Goal: Information Seeking & Learning: Compare options

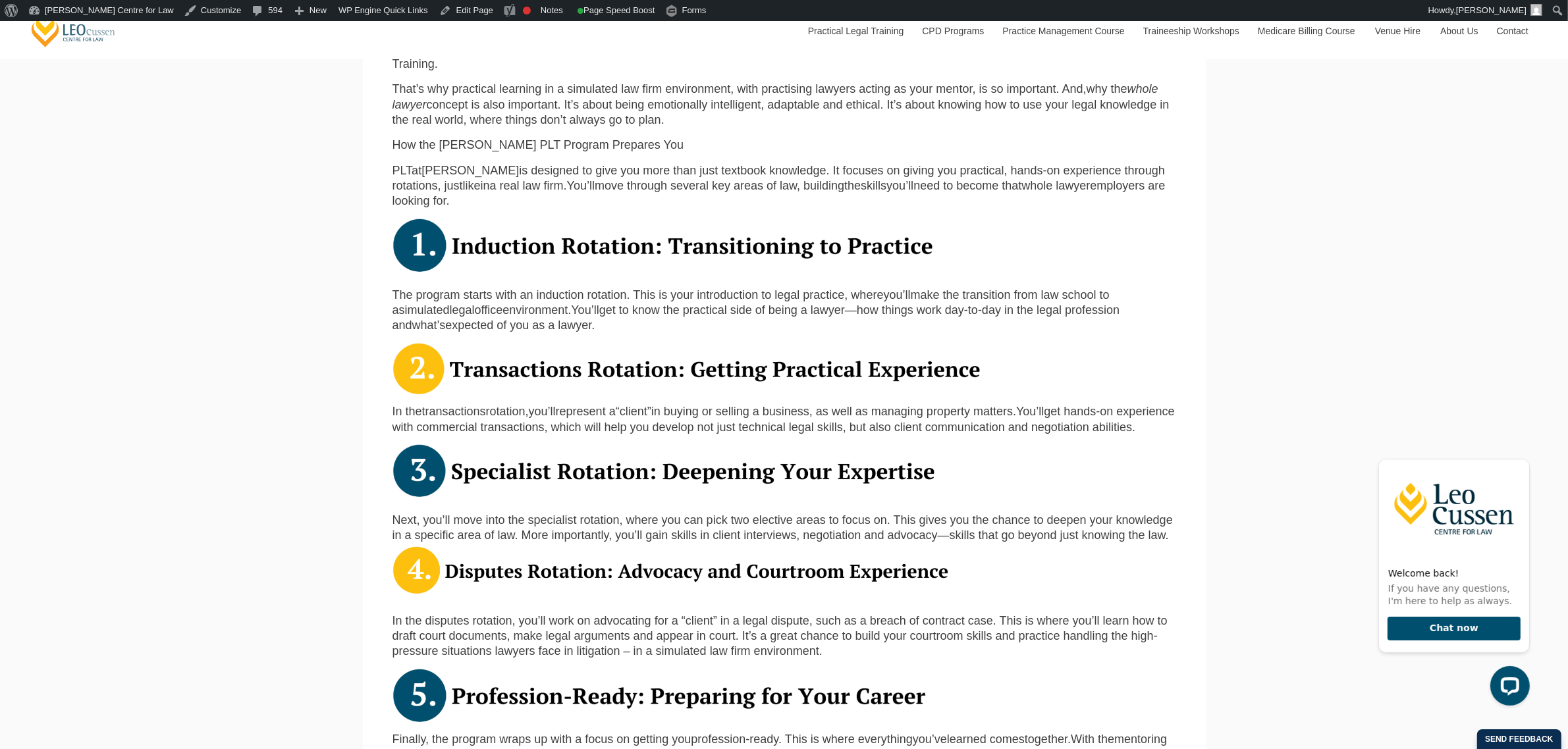
scroll to position [822, 0]
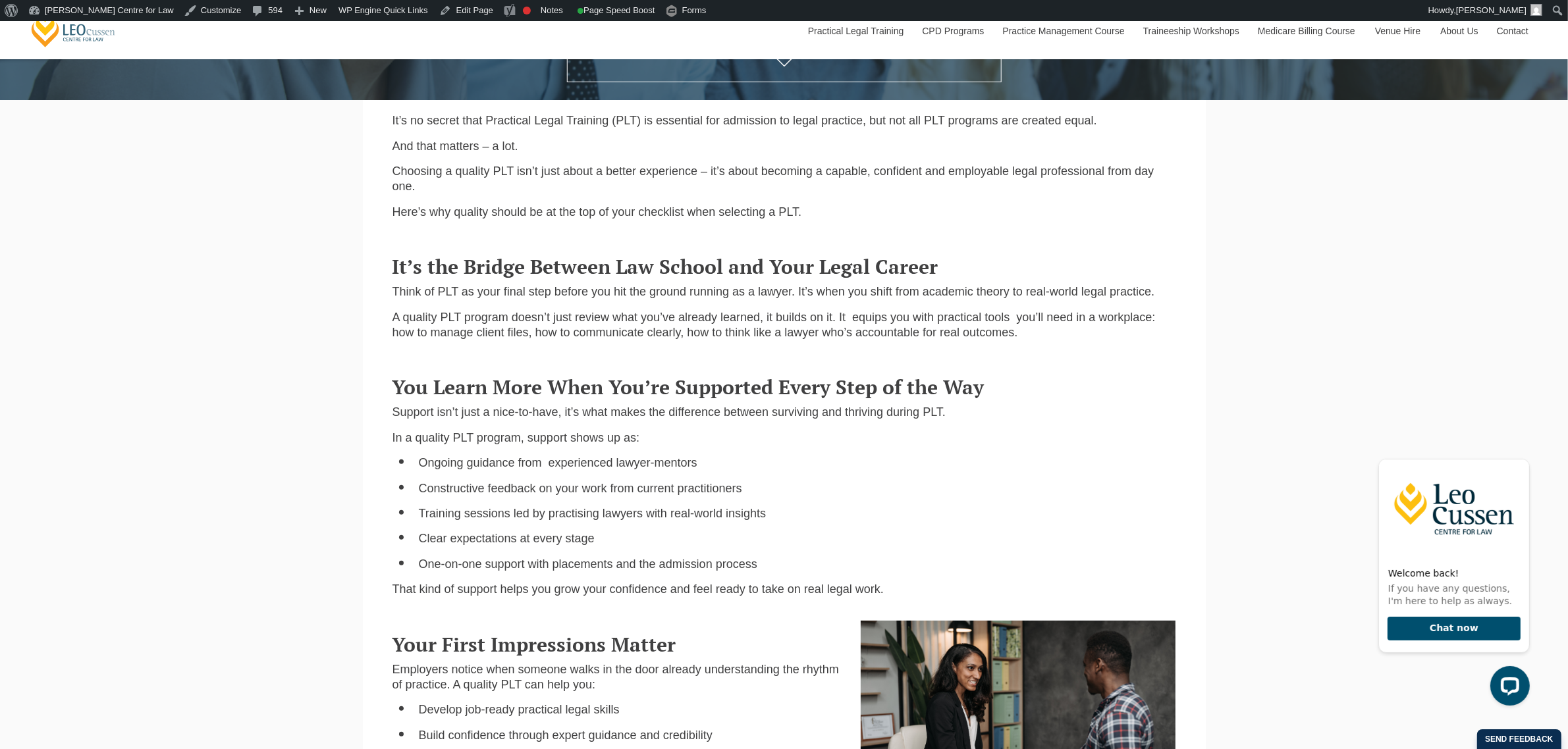
scroll to position [493, 0]
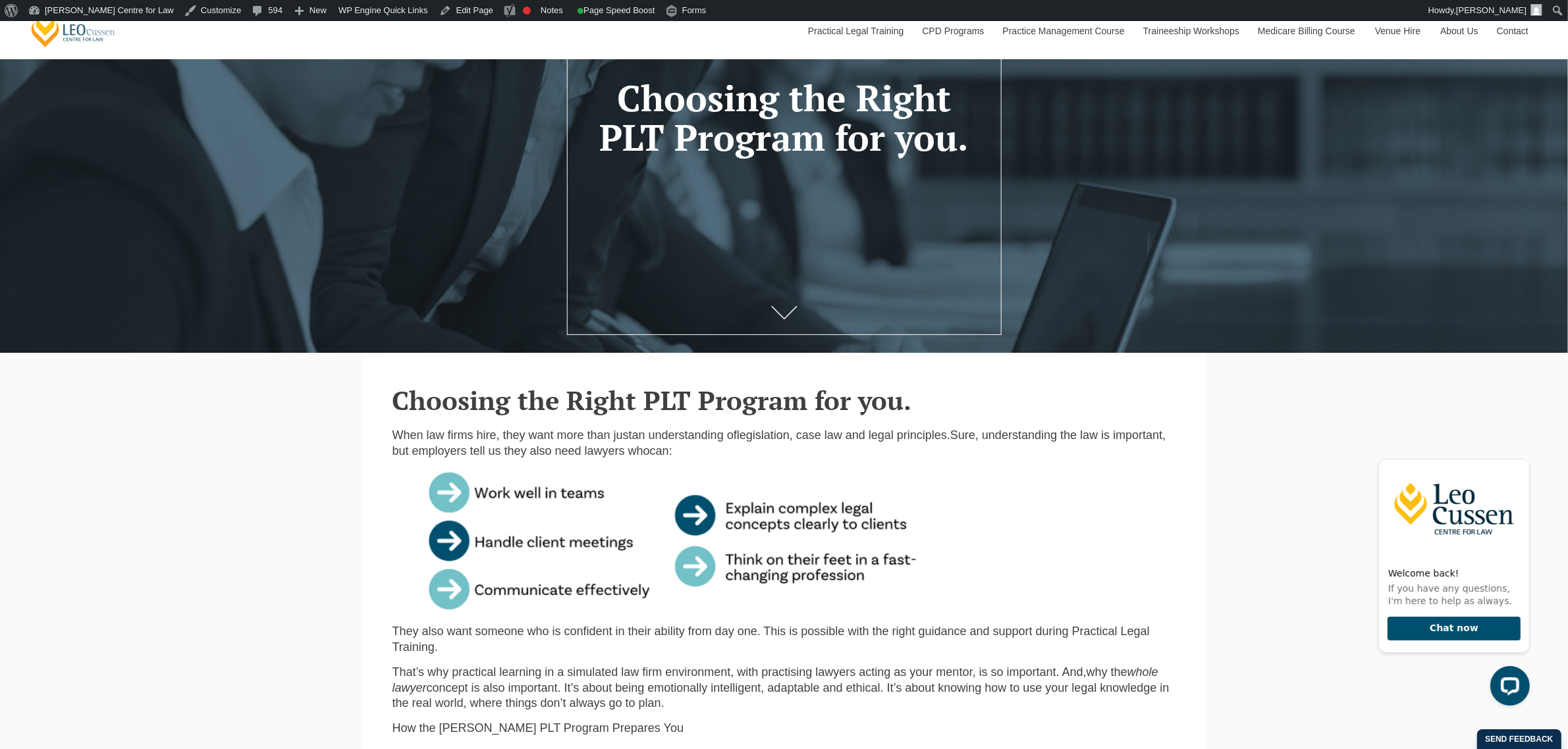
scroll to position [247, 0]
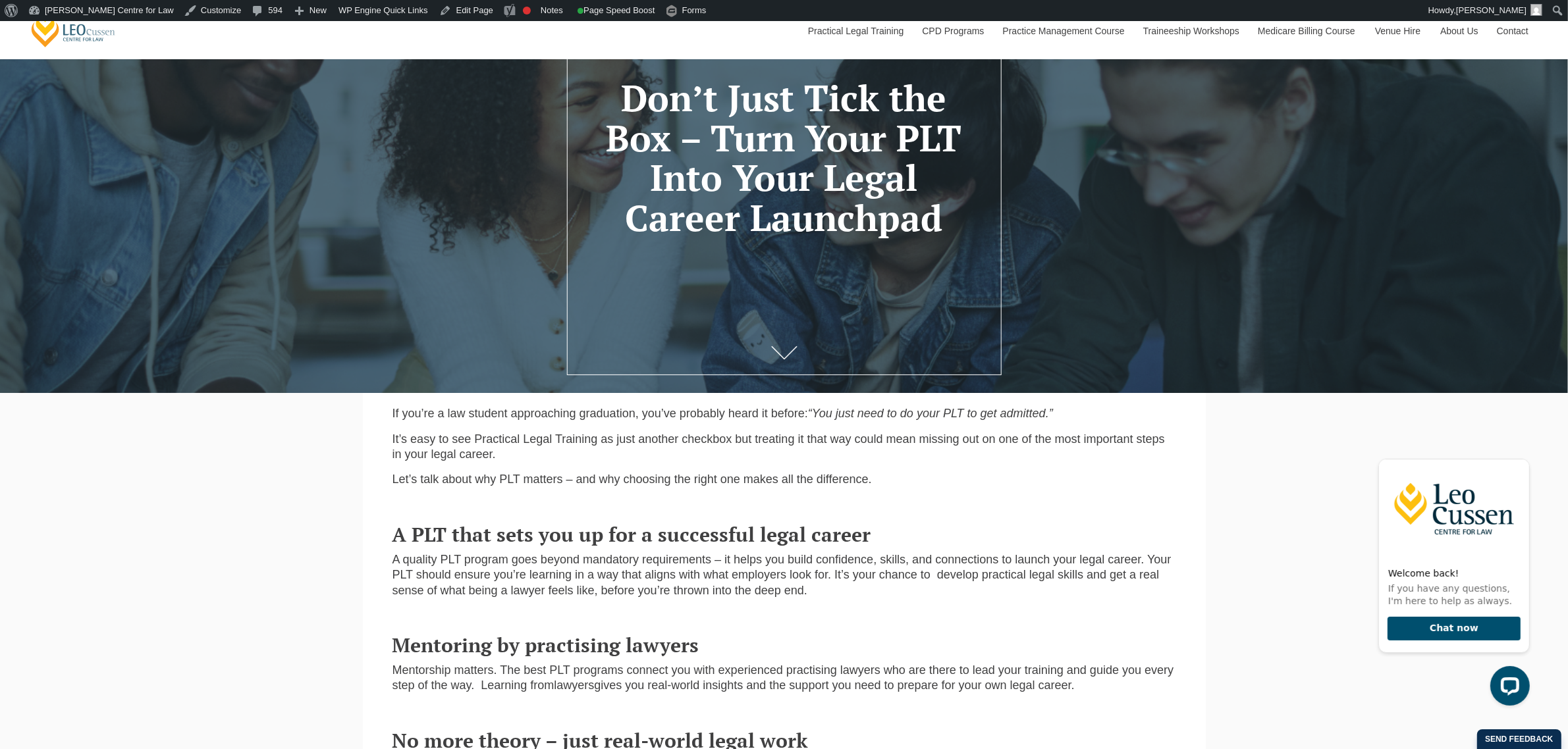
scroll to position [247, 0]
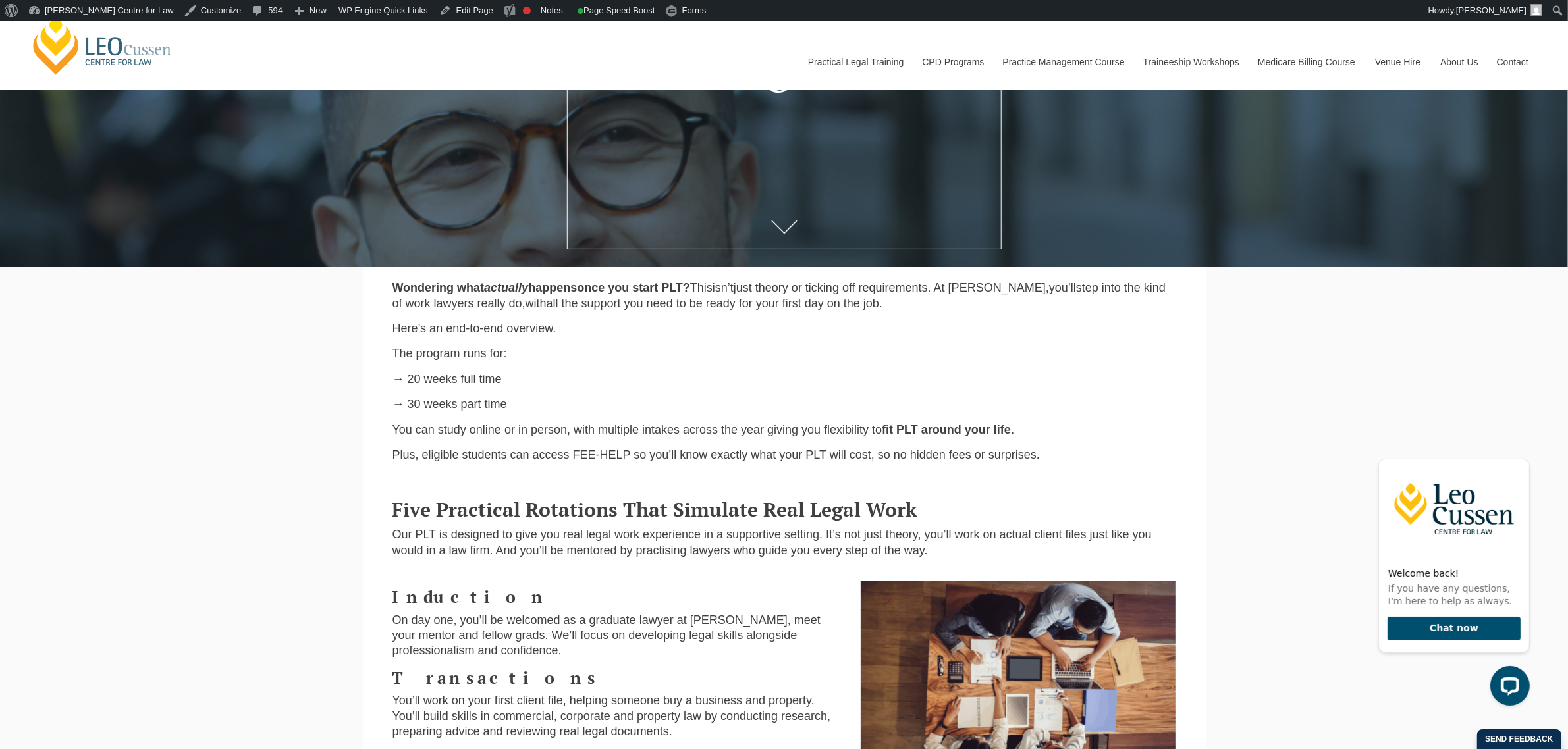
scroll to position [83, 0]
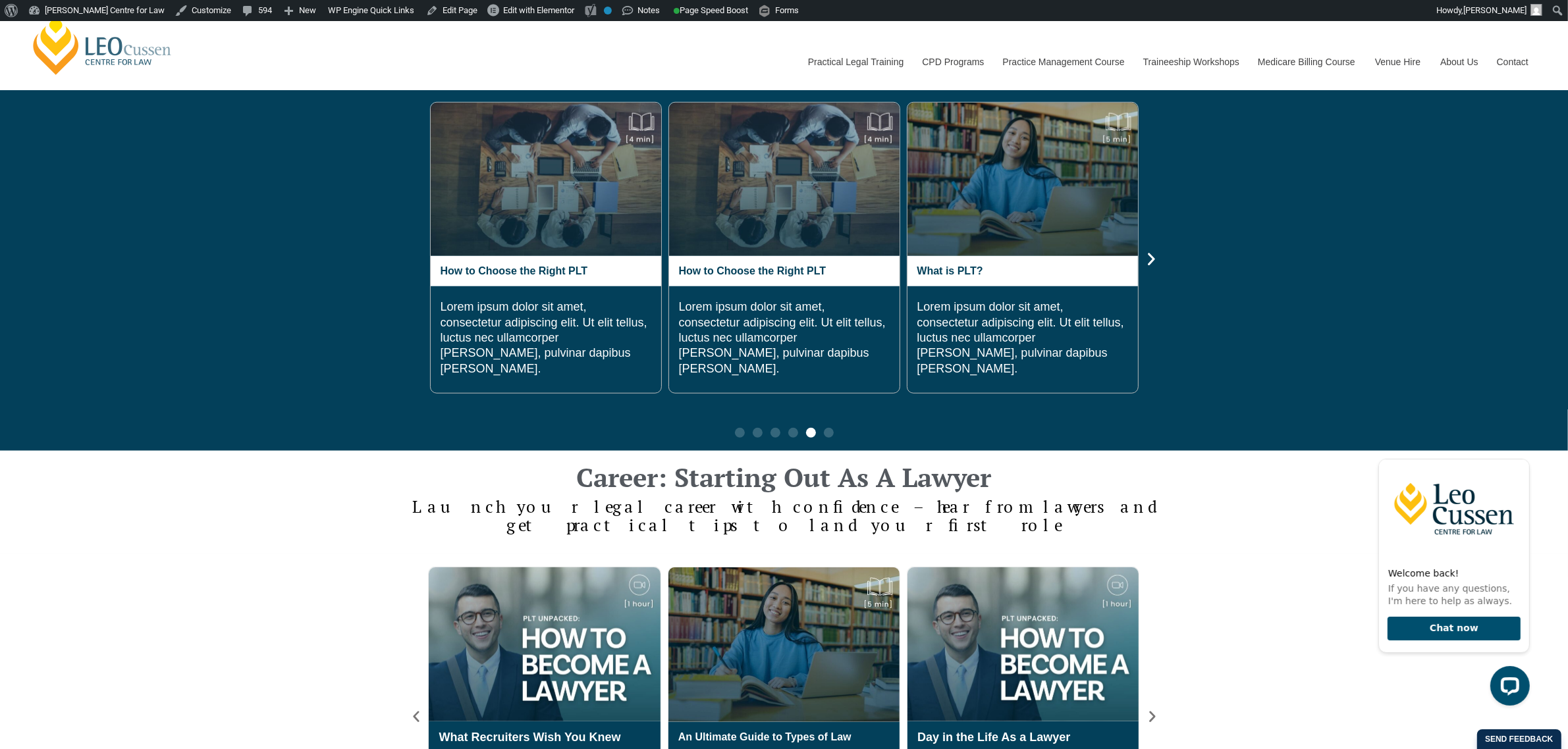
scroll to position [1234, 0]
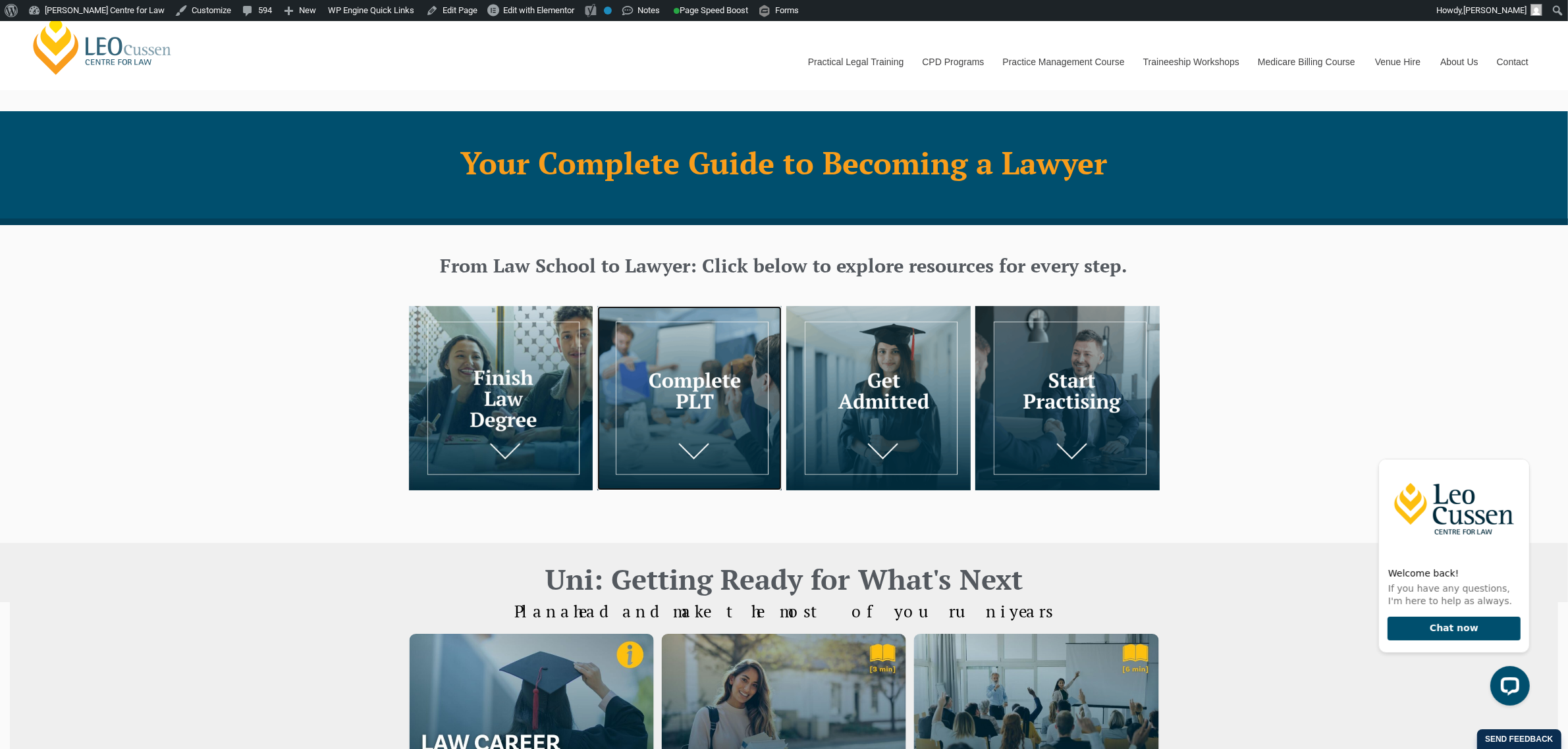
drag, startPoint x: 696, startPoint y: 408, endPoint x: 860, endPoint y: 401, distance: 164.1
click at [696, 408] on img at bounding box center [689, 398] width 184 height 184
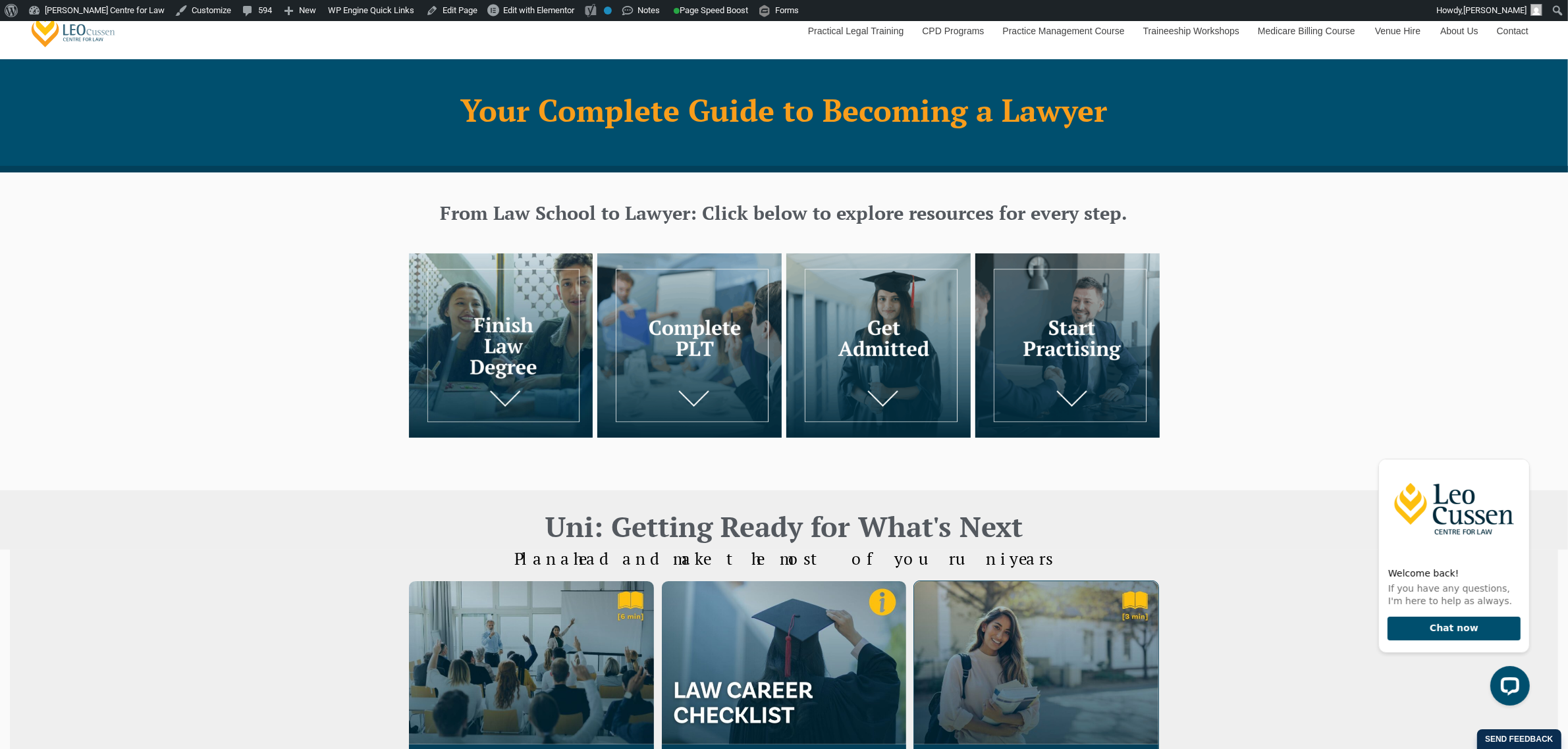
scroll to position [83, 0]
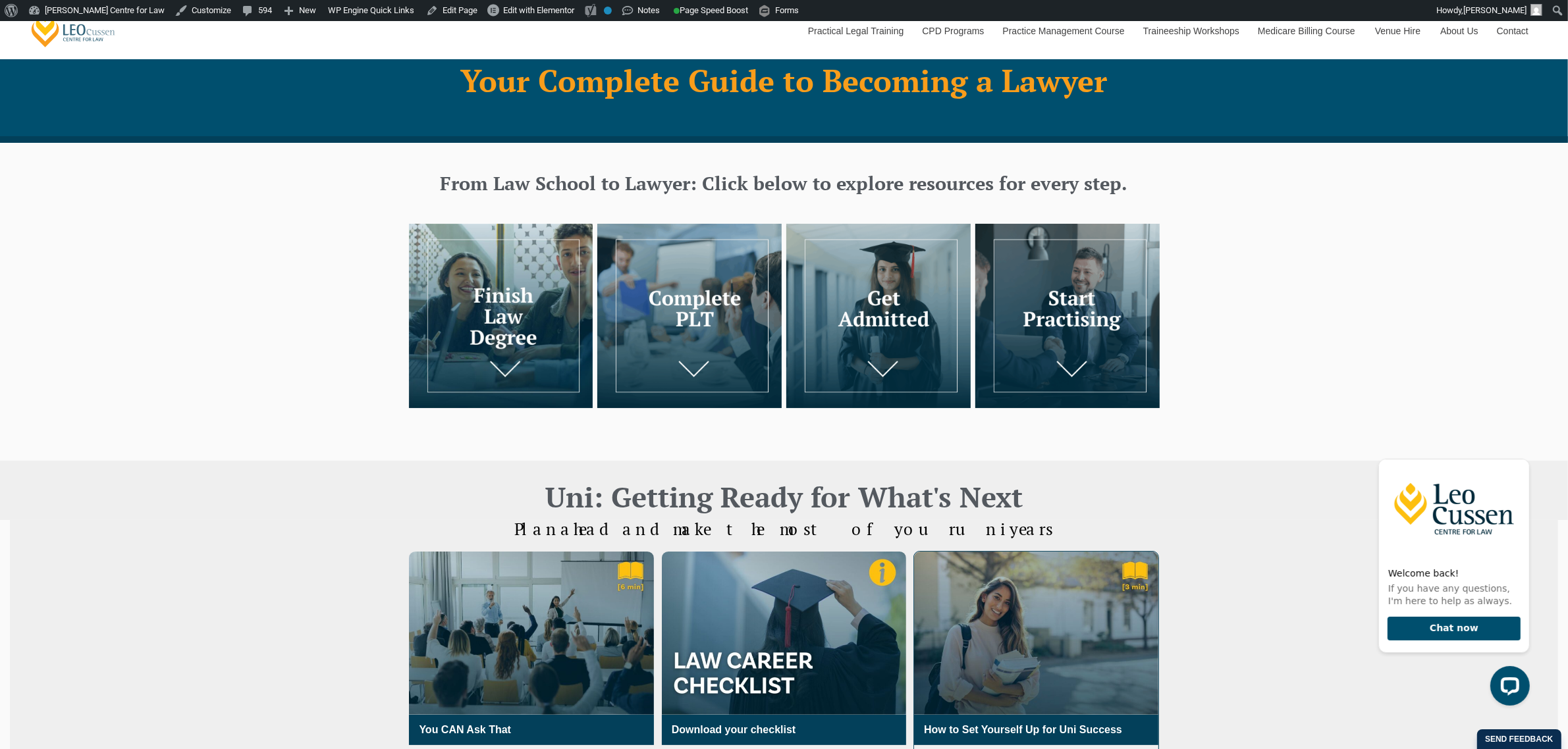
click at [1008, 653] on img "3 / 3" at bounding box center [1036, 633] width 244 height 164
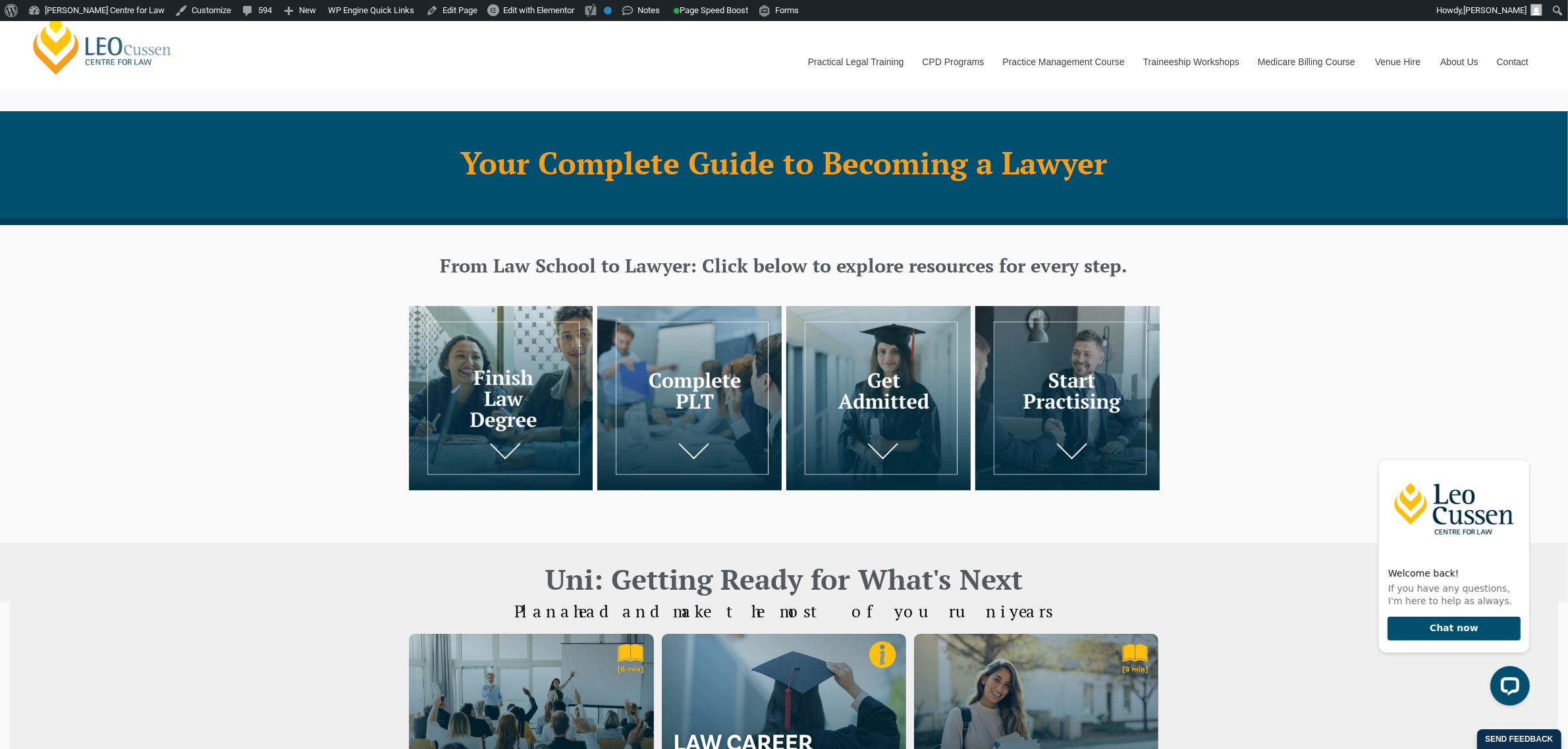
click at [665, 395] on img at bounding box center [689, 398] width 184 height 184
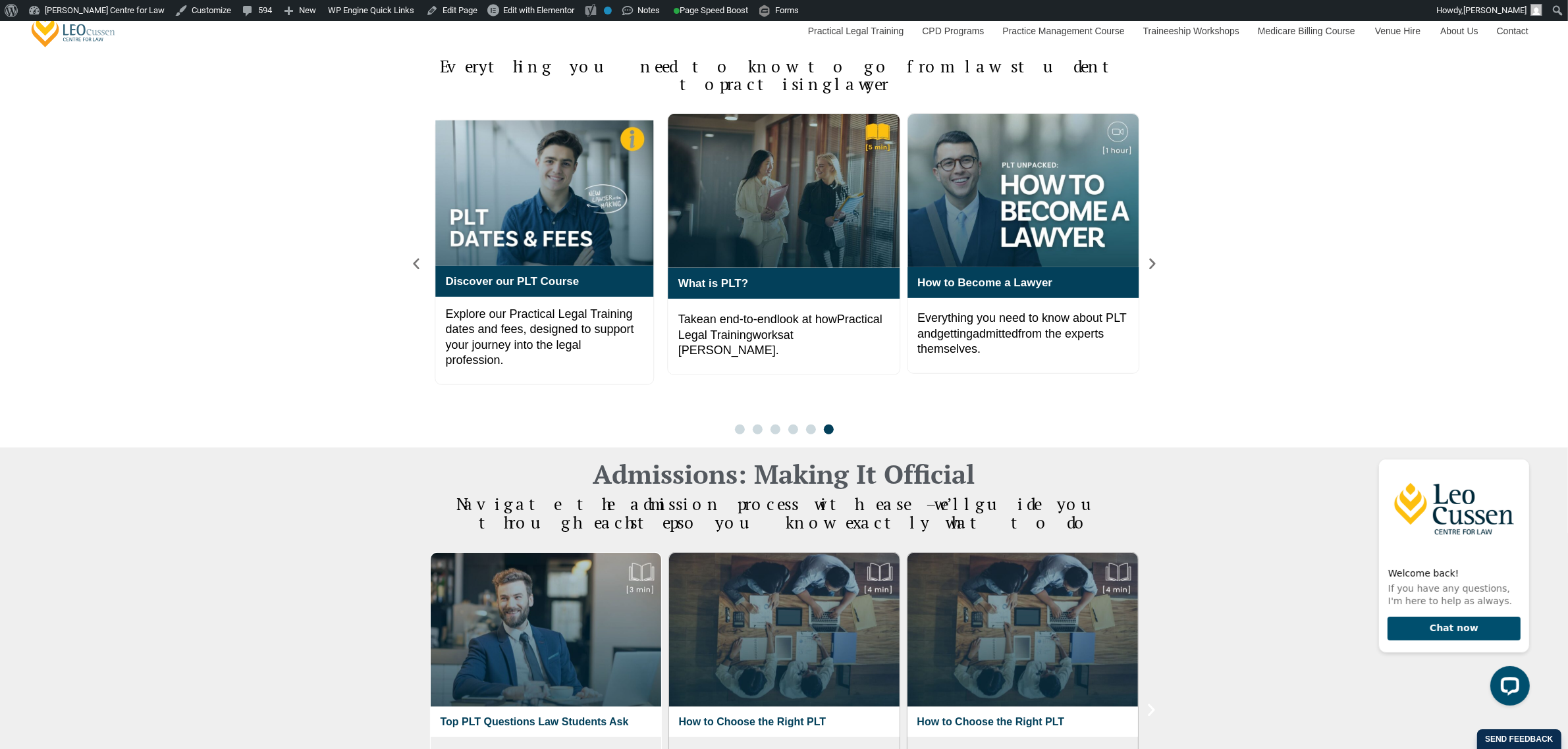
scroll to position [988, 0]
